Goal: Information Seeking & Learning: Find specific fact

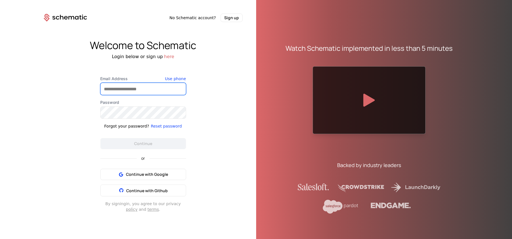
click at [120, 88] on input "Email Address" at bounding box center [143, 89] width 85 height 12
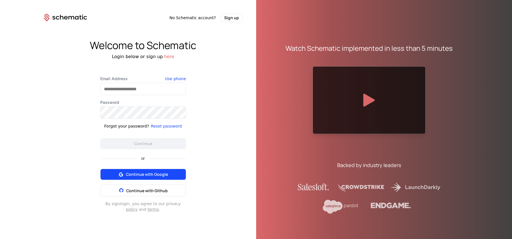
click at [142, 175] on button "Continue with Google" at bounding box center [143, 174] width 86 height 11
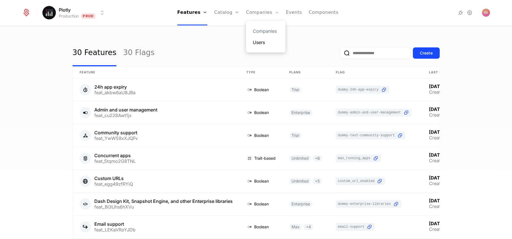
click at [257, 44] on link "Users" at bounding box center [266, 42] width 26 height 7
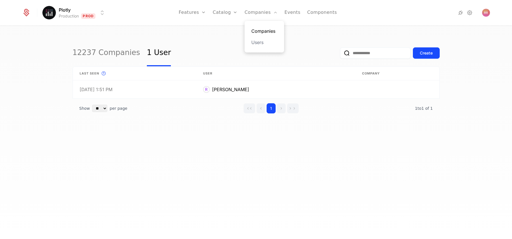
click at [259, 32] on link "Companies" at bounding box center [265, 31] width 26 height 7
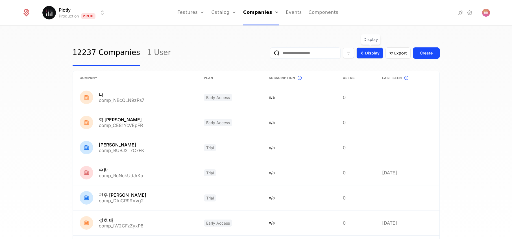
click at [374, 57] on div "Display" at bounding box center [370, 52] width 27 height 11
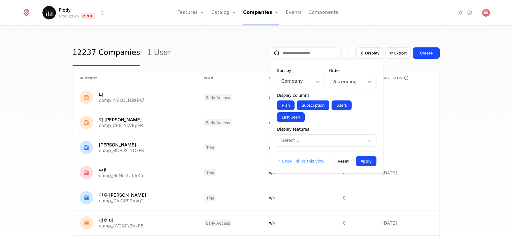
click at [207, 46] on div "12237 Companies 1 User Display Export Create" at bounding box center [256, 53] width 367 height 27
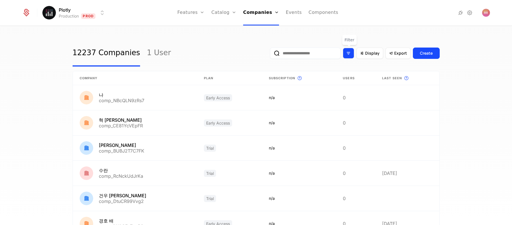
click at [352, 55] on div "Filter options" at bounding box center [348, 53] width 11 height 11
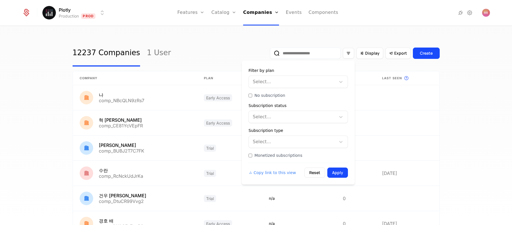
click at [287, 82] on div at bounding box center [292, 82] width 79 height 8
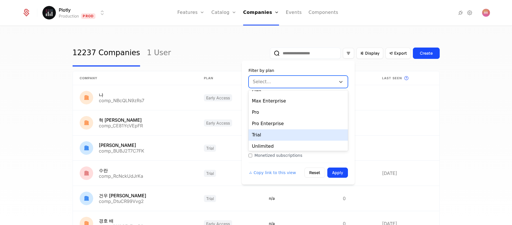
scroll to position [44, 0]
click at [276, 131] on div "Trial" at bounding box center [298, 132] width 99 height 11
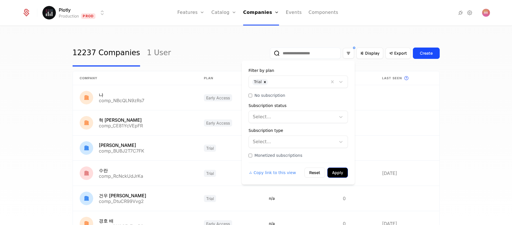
click at [334, 174] on button "Apply" at bounding box center [338, 172] width 21 height 10
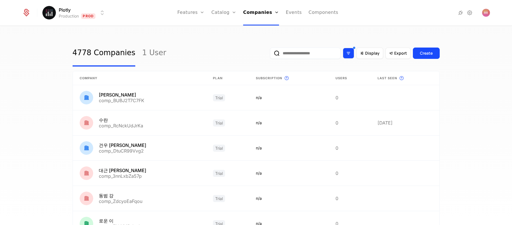
click at [352, 58] on div "Filter options" at bounding box center [348, 53] width 11 height 11
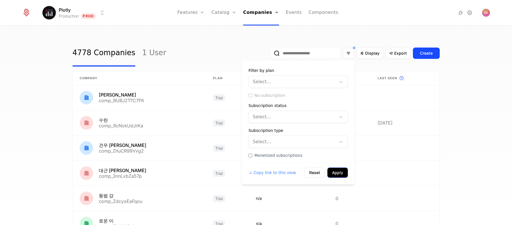
click at [343, 175] on button "Apply" at bounding box center [338, 172] width 21 height 10
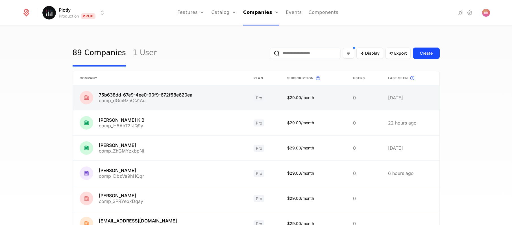
click at [162, 98] on link at bounding box center [160, 97] width 174 height 25
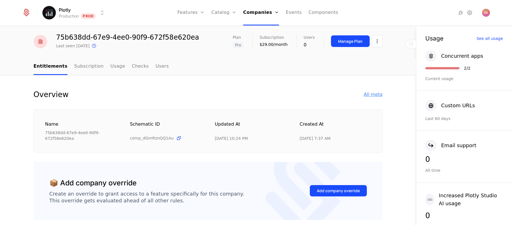
click at [375, 91] on div "All meta" at bounding box center [373, 94] width 19 height 7
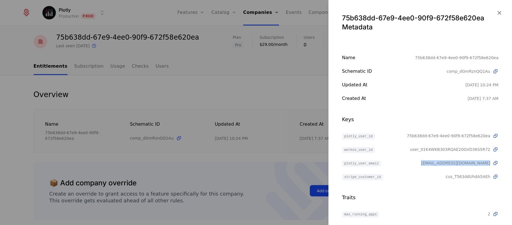
drag, startPoint x: 433, startPoint y: 163, endPoint x: 491, endPoint y: 162, distance: 57.7
click at [491, 162] on div "plotly_user_email [EMAIL_ADDRESS][DOMAIN_NAME]" at bounding box center [420, 162] width 157 height 7
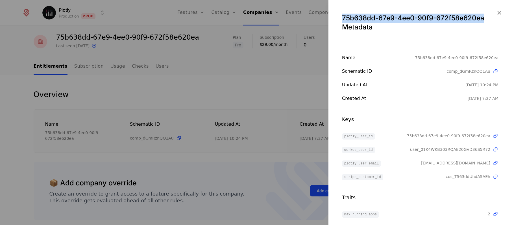
drag, startPoint x: 481, startPoint y: 19, endPoint x: 342, endPoint y: 19, distance: 138.8
click at [342, 19] on div "75b638dd-67e9-4ee0-90f9-672f58e620ea Metadata" at bounding box center [420, 23] width 157 height 18
copy div "75b638dd-67e9-4ee0-90f9-672f58e620ea"
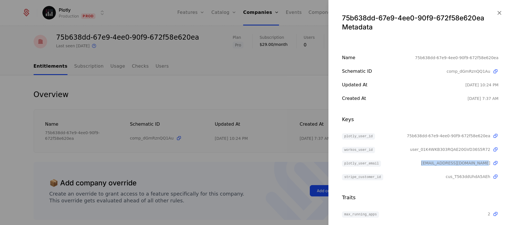
drag, startPoint x: 490, startPoint y: 163, endPoint x: 469, endPoint y: 162, distance: 21.5
click at [428, 162] on div "plotly_user_email [EMAIL_ADDRESS][DOMAIN_NAME]" at bounding box center [420, 162] width 157 height 7
click at [499, 12] on icon "button" at bounding box center [499, 12] width 7 height 7
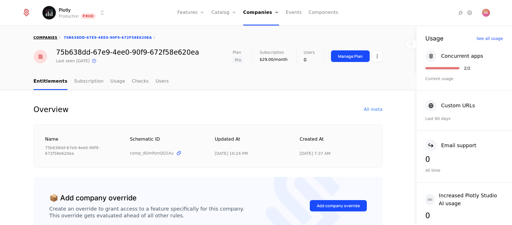
click at [40, 36] on link "companies" at bounding box center [46, 38] width 24 height 4
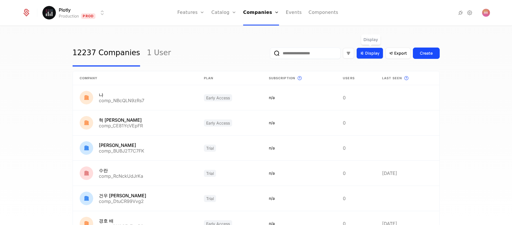
click at [376, 55] on span "Display" at bounding box center [372, 53] width 14 height 6
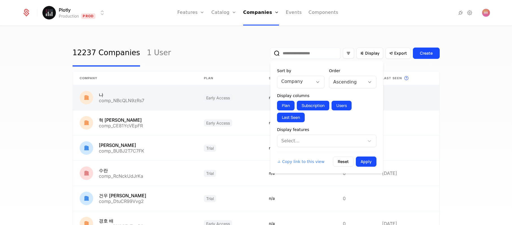
click at [424, 99] on link at bounding box center [408, 97] width 64 height 25
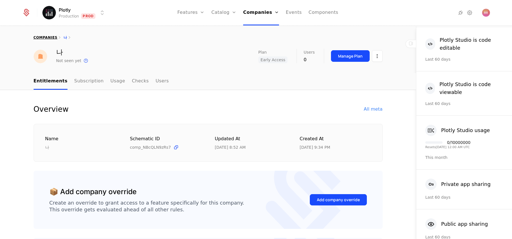
click at [45, 36] on link "companies" at bounding box center [46, 38] width 24 height 4
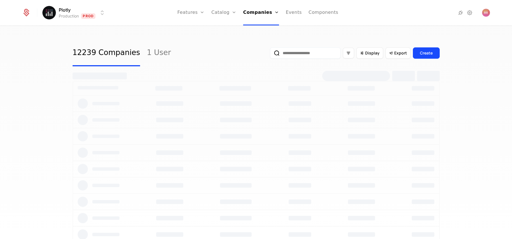
click at [300, 53] on input "email" at bounding box center [305, 52] width 71 height 11
type input "****"
click at [434, 56] on button "Create" at bounding box center [426, 52] width 27 height 11
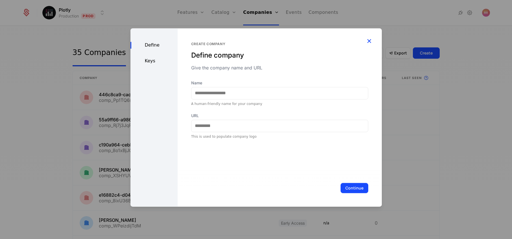
click at [369, 41] on icon "button" at bounding box center [369, 40] width 7 height 7
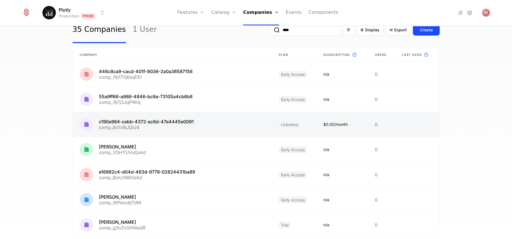
scroll to position [136, 0]
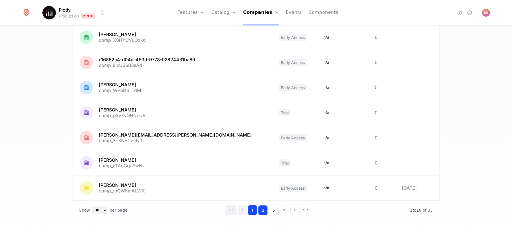
click at [263, 209] on button "2" at bounding box center [263, 210] width 10 height 10
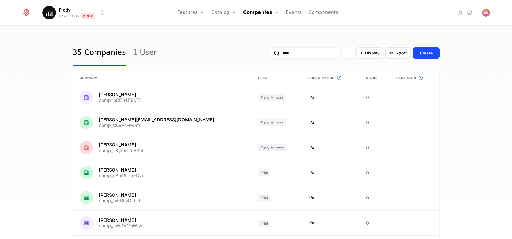
scroll to position [136, 0]
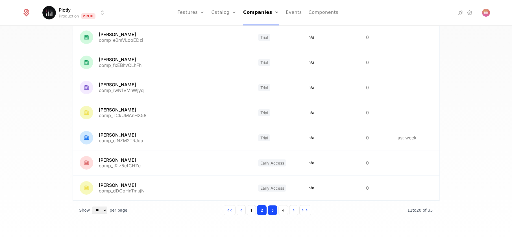
click at [275, 212] on button "3" at bounding box center [273, 210] width 10 height 10
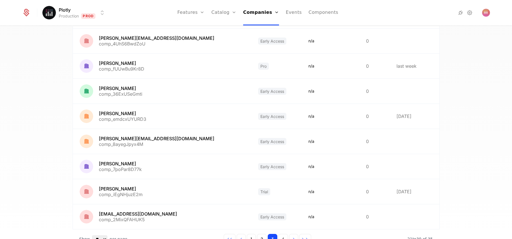
scroll to position [136, 0]
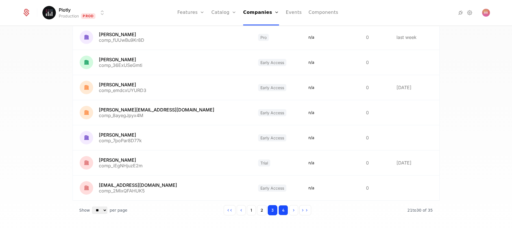
click at [284, 213] on button "4" at bounding box center [284, 210] width 10 height 10
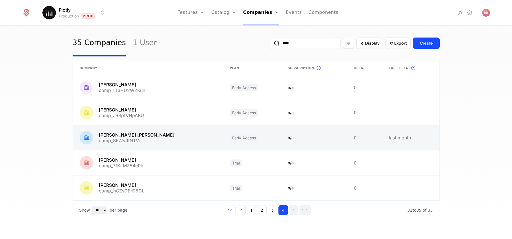
scroll to position [10, 0]
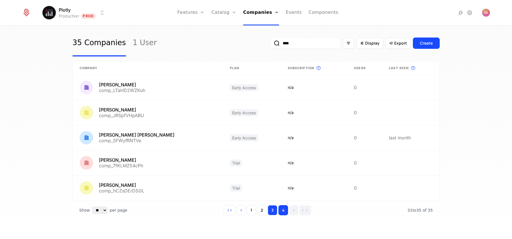
click at [271, 212] on button "3" at bounding box center [273, 210] width 10 height 10
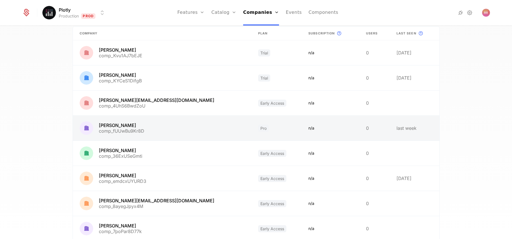
scroll to position [56, 0]
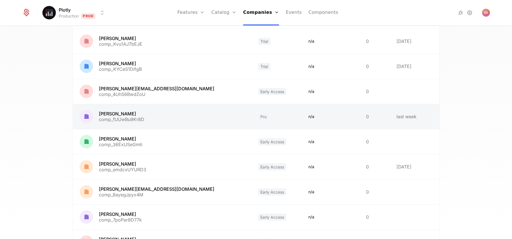
click at [122, 118] on link at bounding box center [162, 116] width 179 height 25
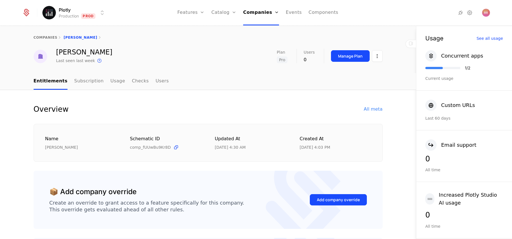
click at [380, 58] on html "Plotly Production Prod Features Features Flags Catalog Plans Add Ons Credits Co…" at bounding box center [256, 119] width 512 height 239
click at [235, 76] on html "Plotly Production Prod Features Features Flags Catalog Plans Add Ons Credits Co…" at bounding box center [256, 119] width 512 height 239
click at [82, 81] on link "Subscription" at bounding box center [88, 81] width 29 height 17
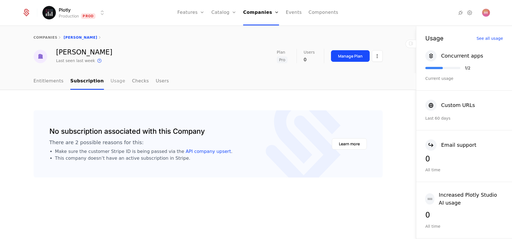
click at [115, 85] on link "Usage" at bounding box center [118, 81] width 15 height 17
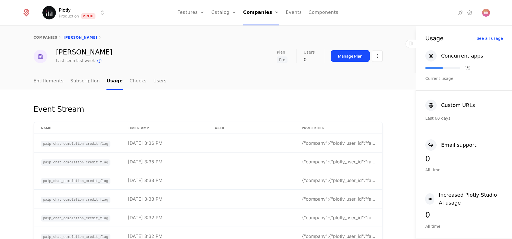
click at [132, 81] on link "Checks" at bounding box center [138, 81] width 17 height 17
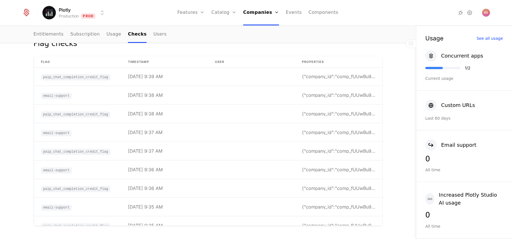
scroll to position [1979, 0]
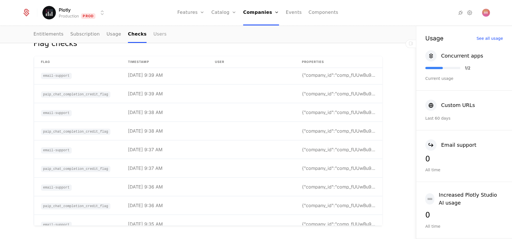
click at [153, 32] on link "Users" at bounding box center [159, 34] width 13 height 17
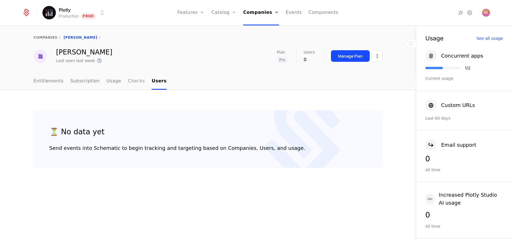
click at [131, 82] on link "Checks" at bounding box center [136, 81] width 17 height 17
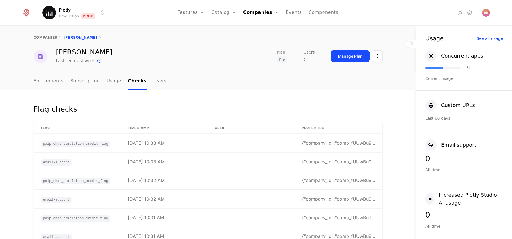
click at [155, 50] on div "[PERSON_NAME] Last seen last week This is the date a track or identify event as…" at bounding box center [208, 56] width 349 height 15
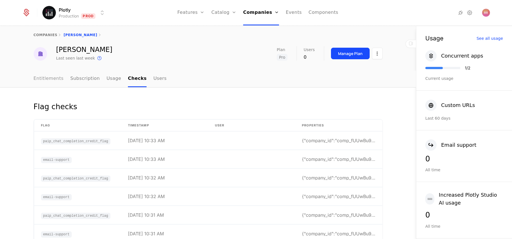
click at [54, 78] on link "Entitlements" at bounding box center [49, 79] width 30 height 17
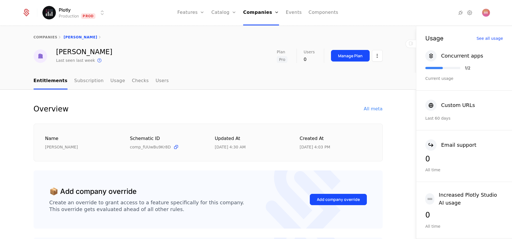
scroll to position [1, 0]
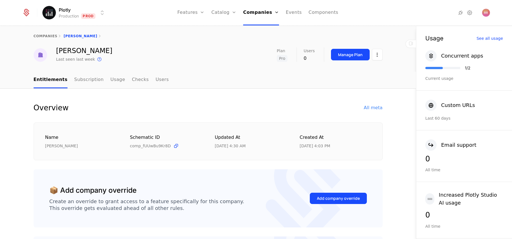
drag, startPoint x: 186, startPoint y: 109, endPoint x: 161, endPoint y: 102, distance: 26.1
click at [186, 109] on div "Overview All meta" at bounding box center [208, 107] width 349 height 11
click at [84, 79] on link "Subscription" at bounding box center [88, 80] width 29 height 17
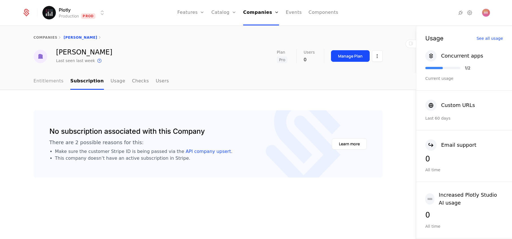
click at [53, 78] on link "Entitlements" at bounding box center [49, 81] width 30 height 17
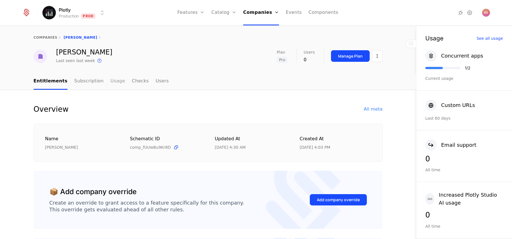
click at [110, 82] on link "Usage" at bounding box center [117, 81] width 15 height 17
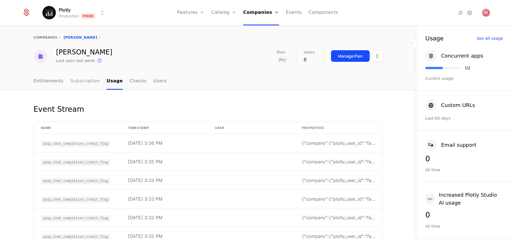
click at [81, 83] on link "Subscription" at bounding box center [84, 81] width 29 height 17
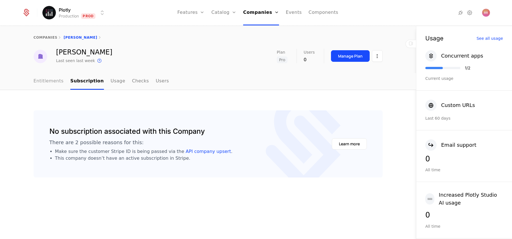
click at [45, 81] on link "Entitlements" at bounding box center [49, 81] width 30 height 17
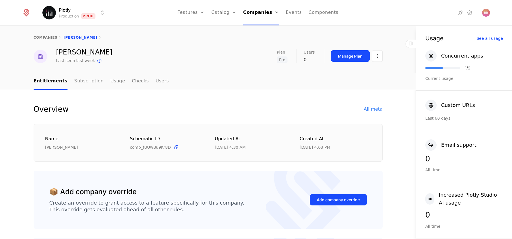
click at [89, 81] on link "Subscription" at bounding box center [88, 81] width 29 height 17
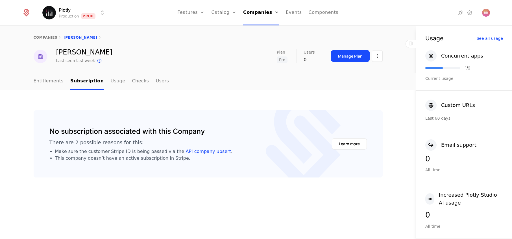
click at [111, 81] on link "Usage" at bounding box center [118, 81] width 15 height 17
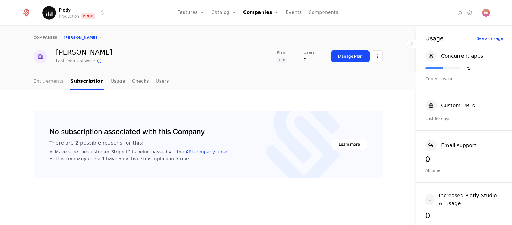
click at [50, 82] on link "Entitlements" at bounding box center [49, 81] width 30 height 17
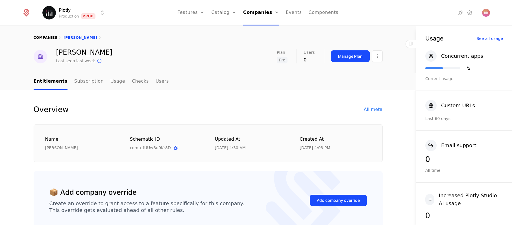
click at [48, 38] on link "companies" at bounding box center [46, 38] width 24 height 4
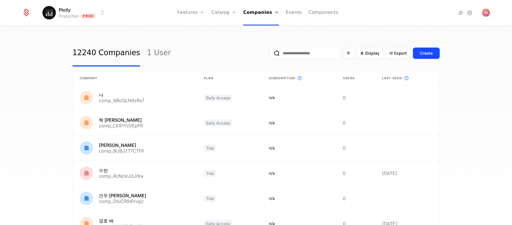
click at [302, 53] on input "email" at bounding box center [305, 52] width 71 height 11
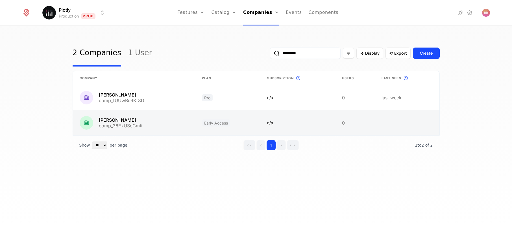
type input "*********"
click at [190, 127] on link at bounding box center [134, 122] width 122 height 25
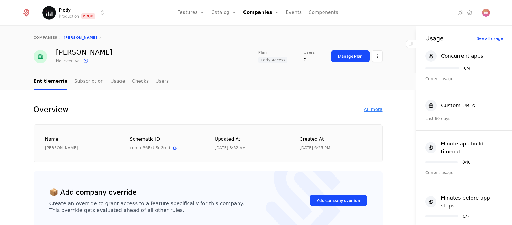
click at [374, 109] on div "All meta" at bounding box center [373, 109] width 19 height 7
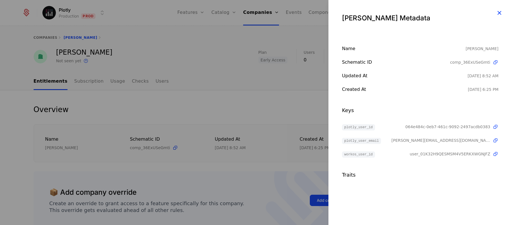
click at [500, 13] on icon "button" at bounding box center [499, 12] width 7 height 7
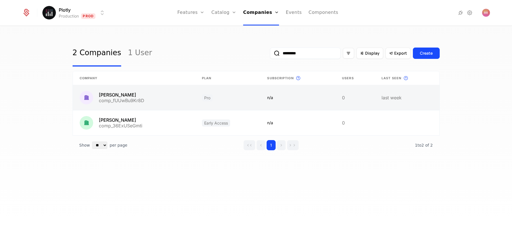
click at [138, 102] on link at bounding box center [134, 97] width 122 height 25
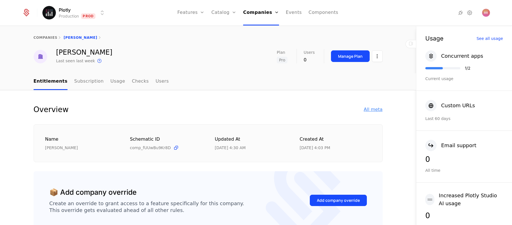
click at [380, 110] on div "All meta" at bounding box center [373, 109] width 19 height 7
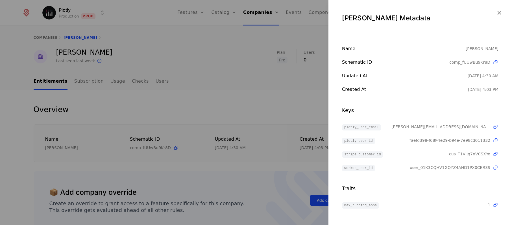
click at [380, 110] on div "Keys" at bounding box center [420, 110] width 157 height 8
click at [499, 13] on icon "button" at bounding box center [499, 12] width 7 height 7
